Goal: Navigation & Orientation: Find specific page/section

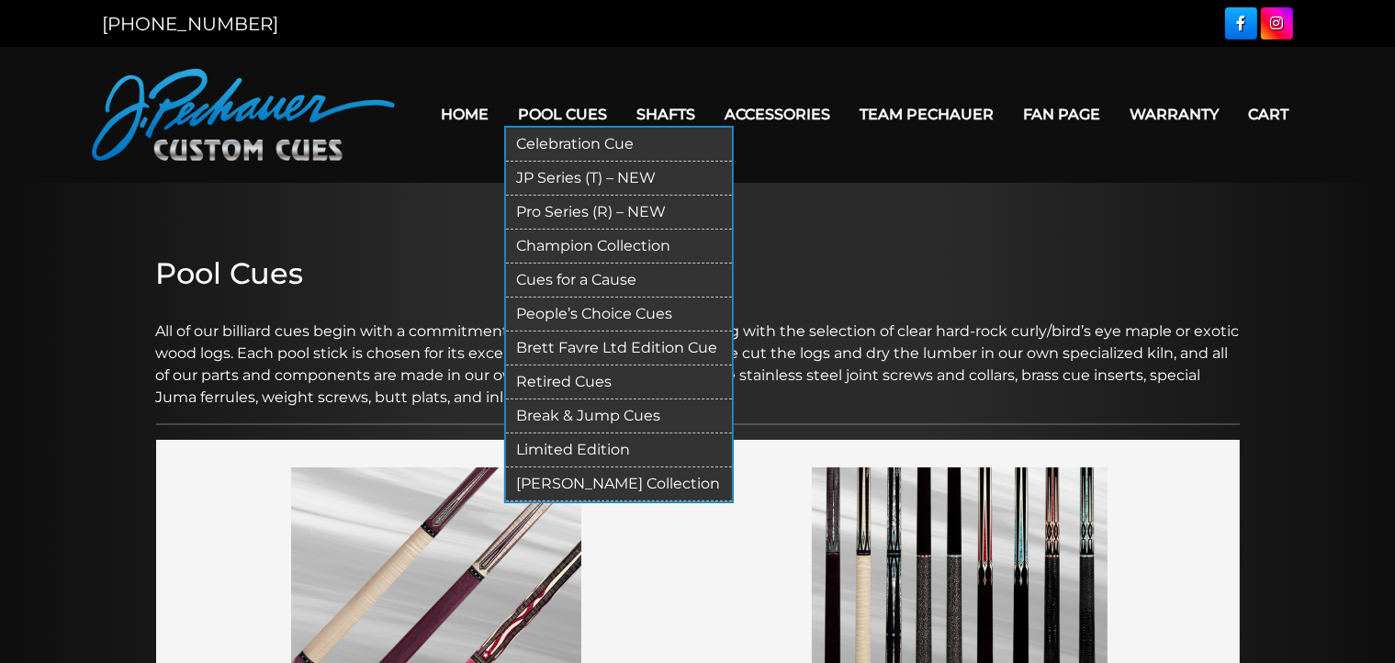
click at [584, 107] on link "Pool Cues" at bounding box center [563, 114] width 118 height 47
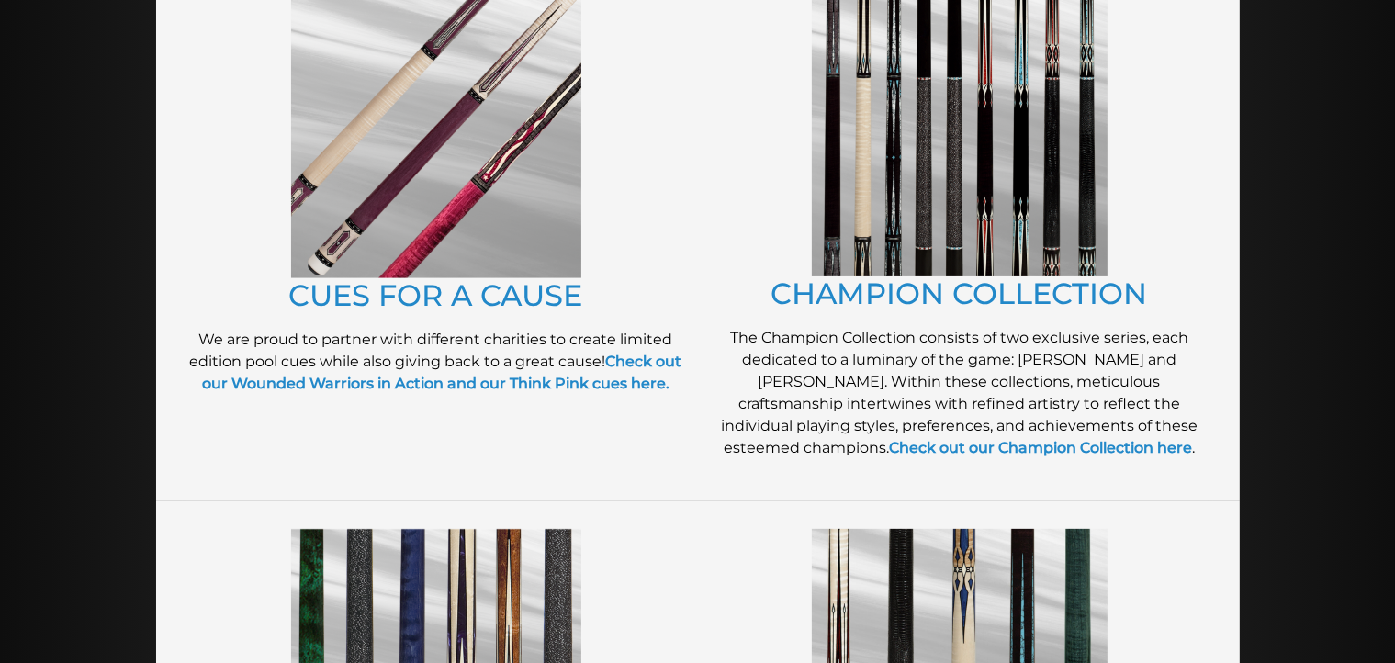
scroll to position [459, 0]
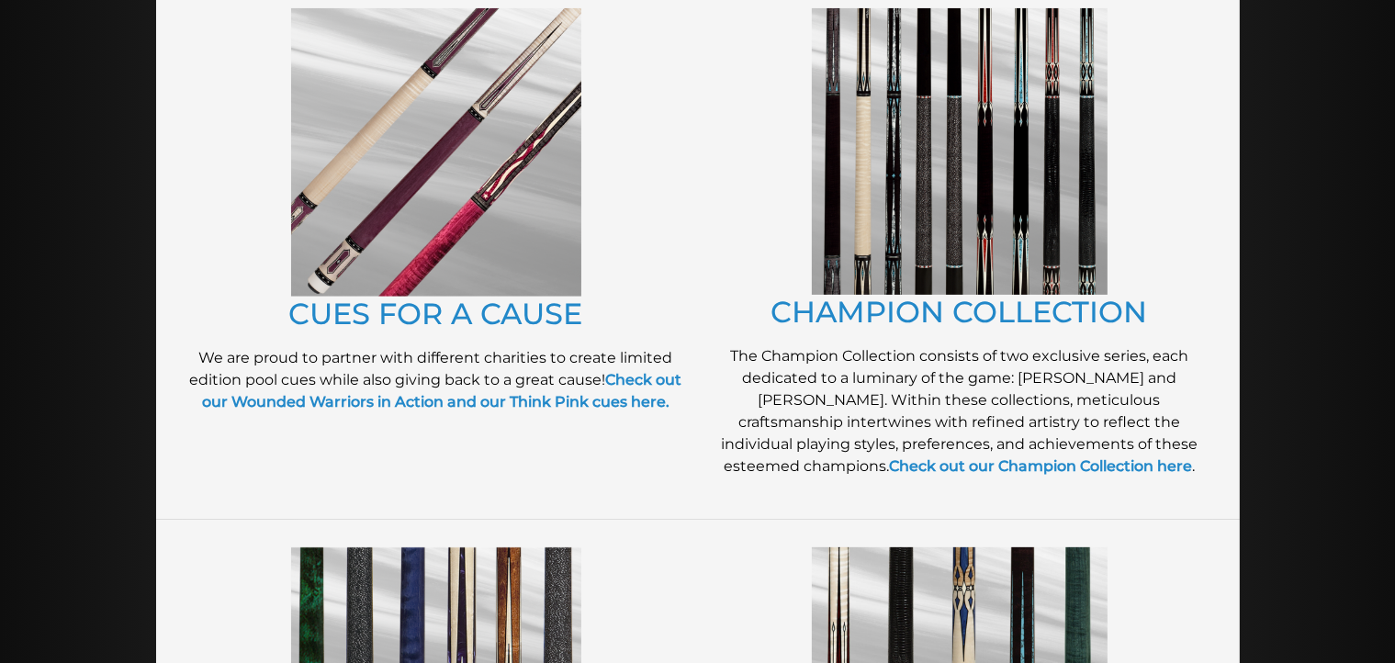
click at [990, 156] on img at bounding box center [960, 151] width 296 height 286
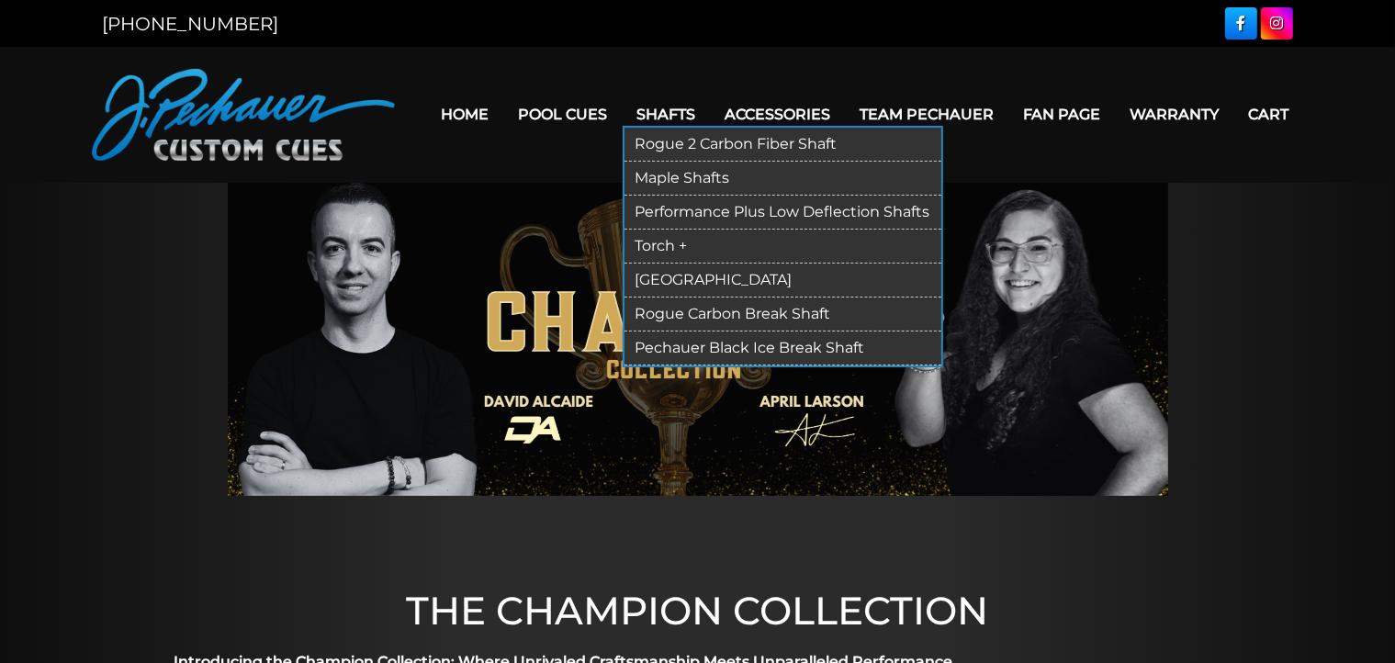
click at [688, 119] on link "Shafts" at bounding box center [667, 114] width 88 height 47
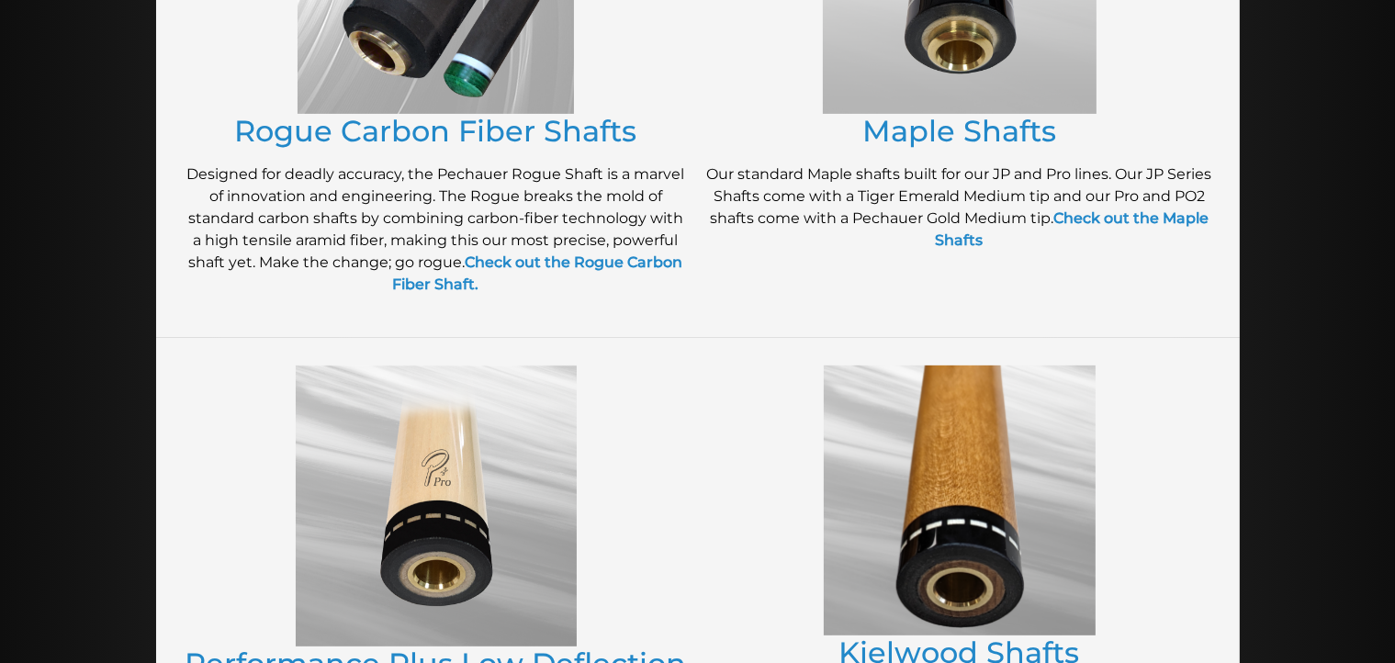
scroll to position [562, 0]
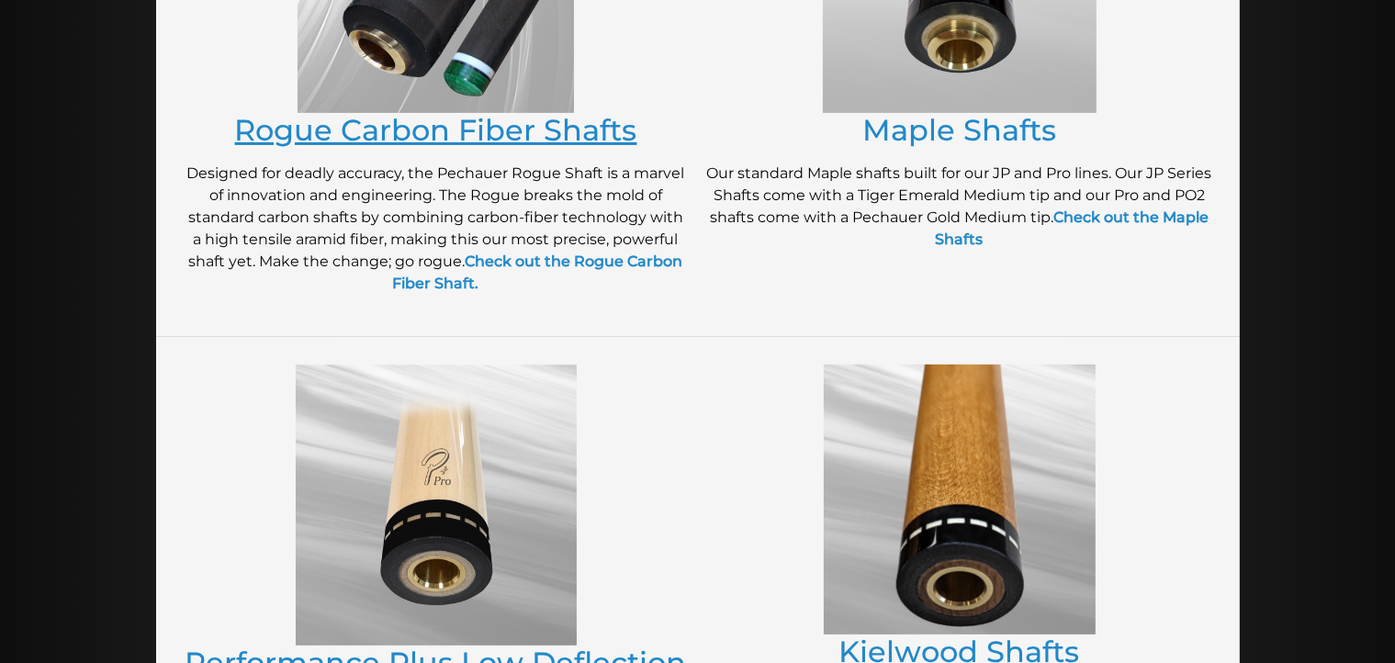
click at [381, 137] on link "Rogue Carbon Fiber Shafts" at bounding box center [436, 130] width 402 height 36
